Goal: Check status: Check status

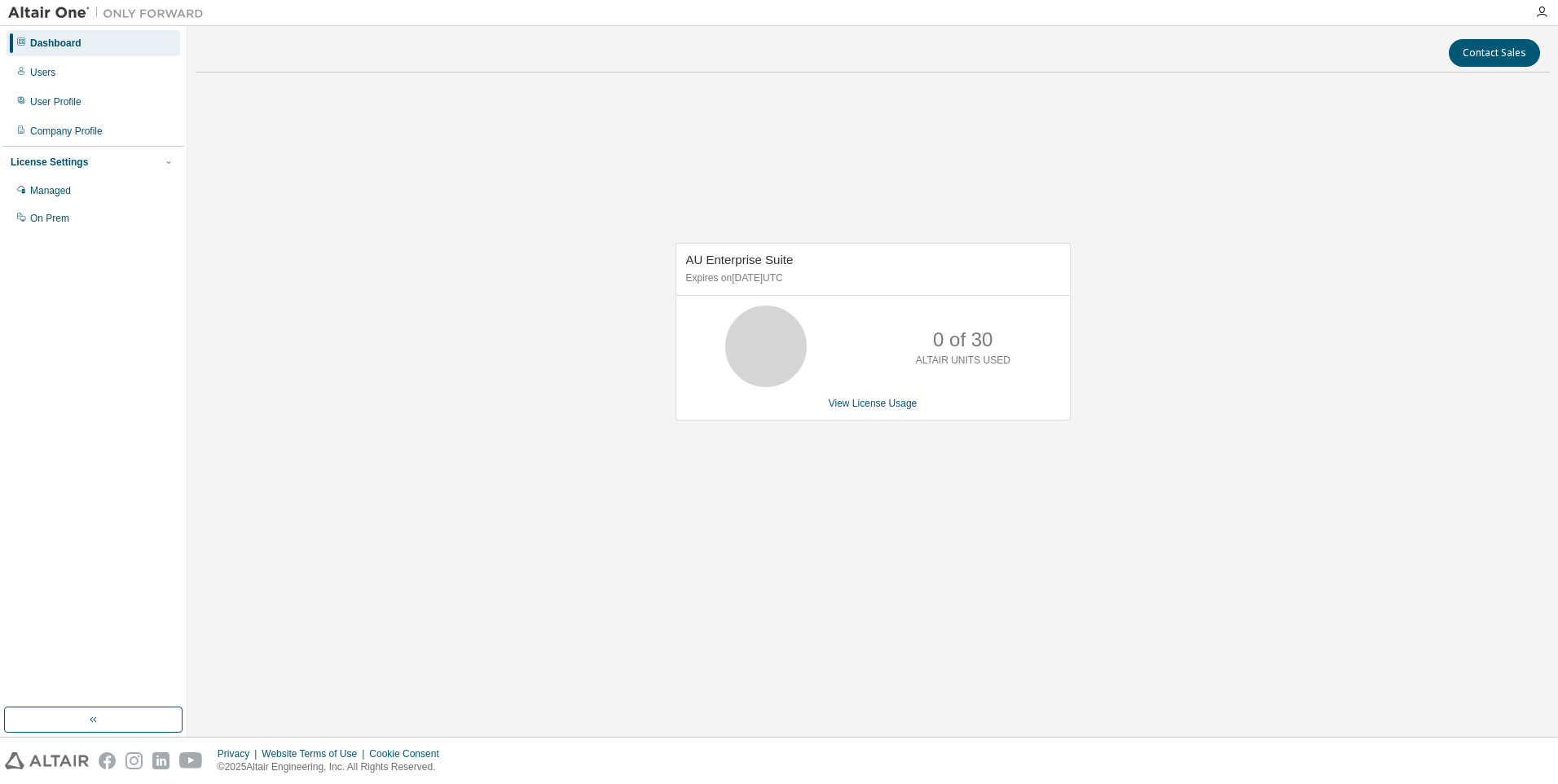
click at [1192, 352] on div "AU Enterprise Suite Expires on September 17, 2025 UTC 0 of 30 ALTAIR UNITS USED…" at bounding box center [873, 340] width 1355 height 510
click at [882, 404] on link "View License Usage" at bounding box center [873, 403] width 89 height 12
click at [1350, 395] on div "AU Enterprise Suite Expires on September 17, 2025 UTC 21 of 30 ALTAIR UNITS USE…" at bounding box center [873, 340] width 1355 height 510
